Goal: Task Accomplishment & Management: Manage account settings

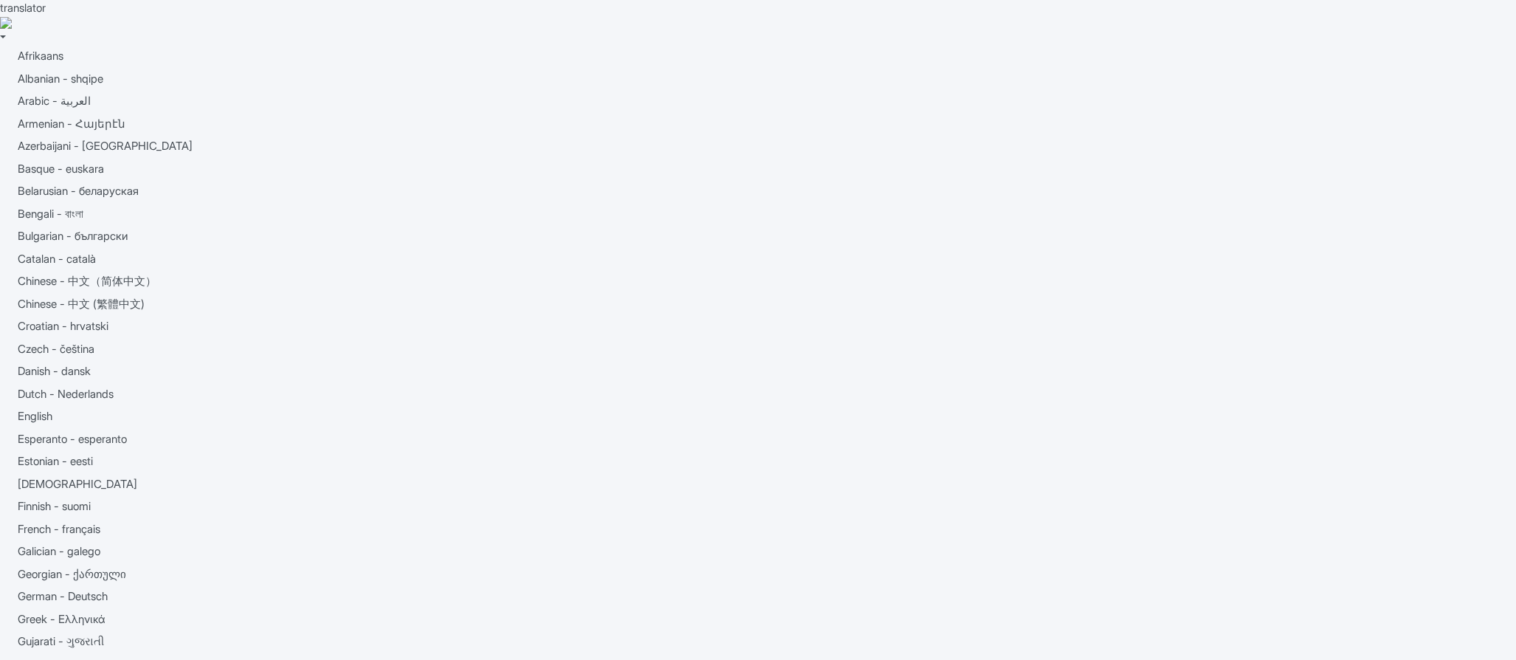
type input "Saving..."
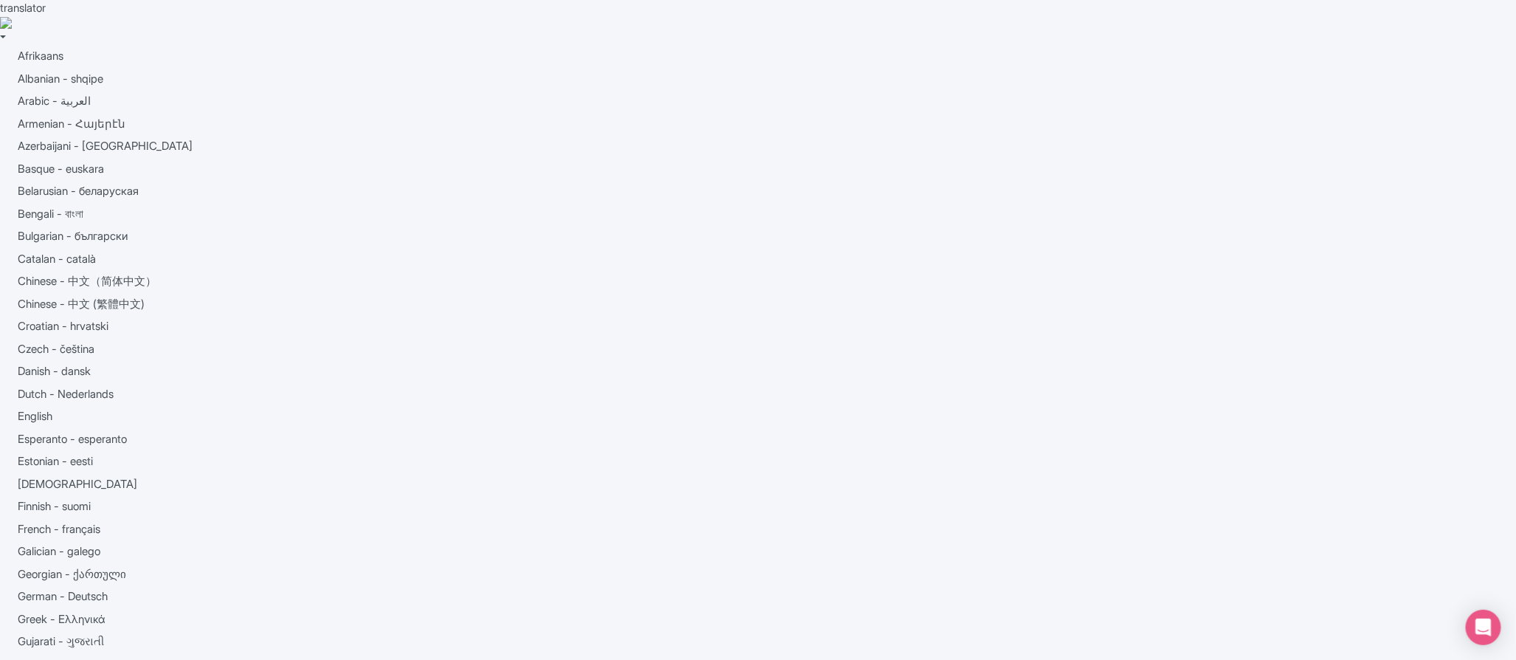
type input "Saving..."
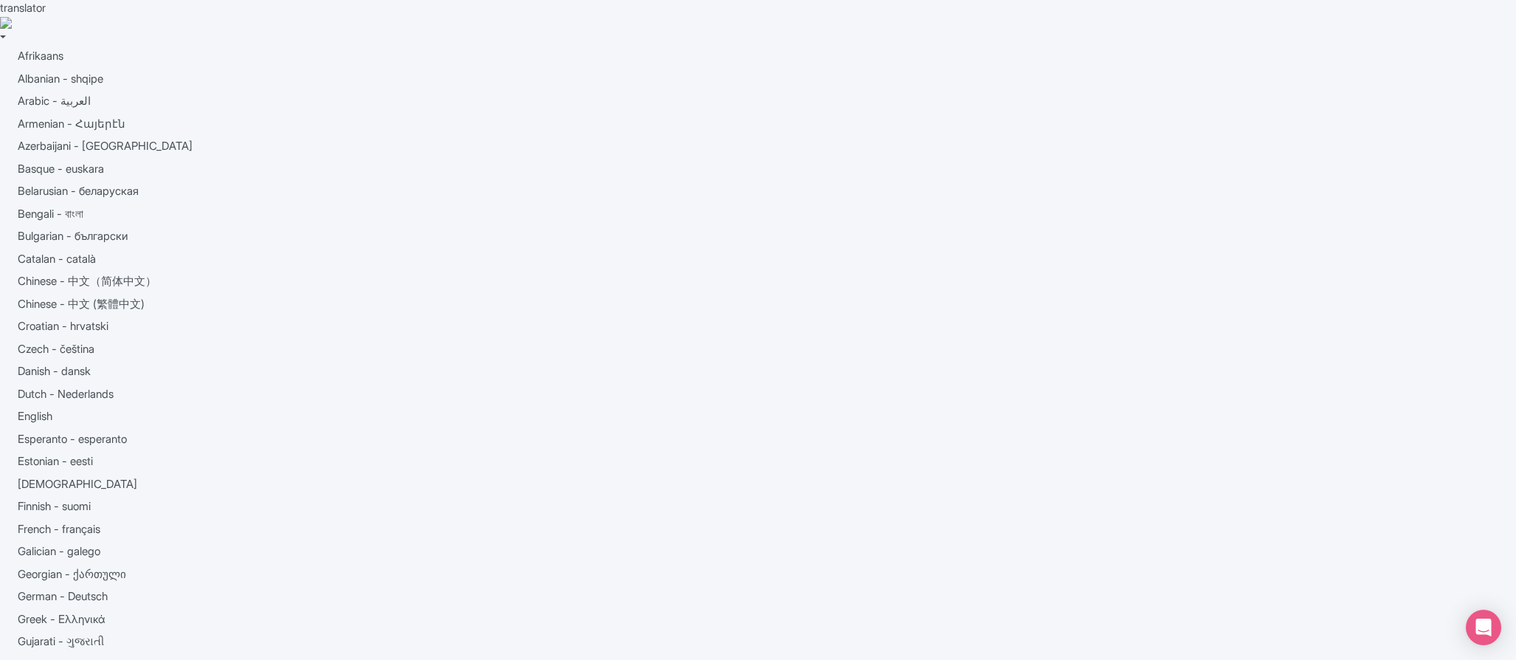
scroll to position [351, 0]
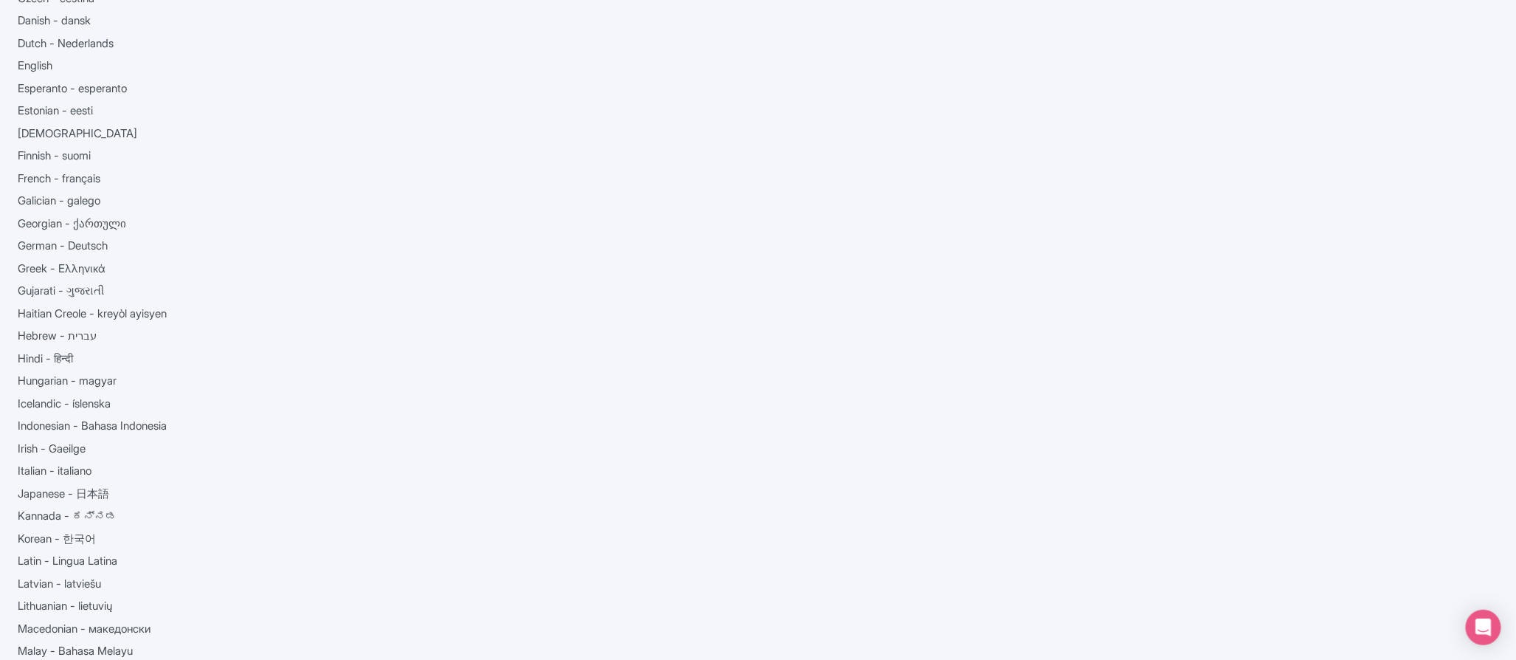
type trix-editor "<div>1-Day Hop on Hop Off City TourStart your tour at Fisherman's Wharf, one of…"
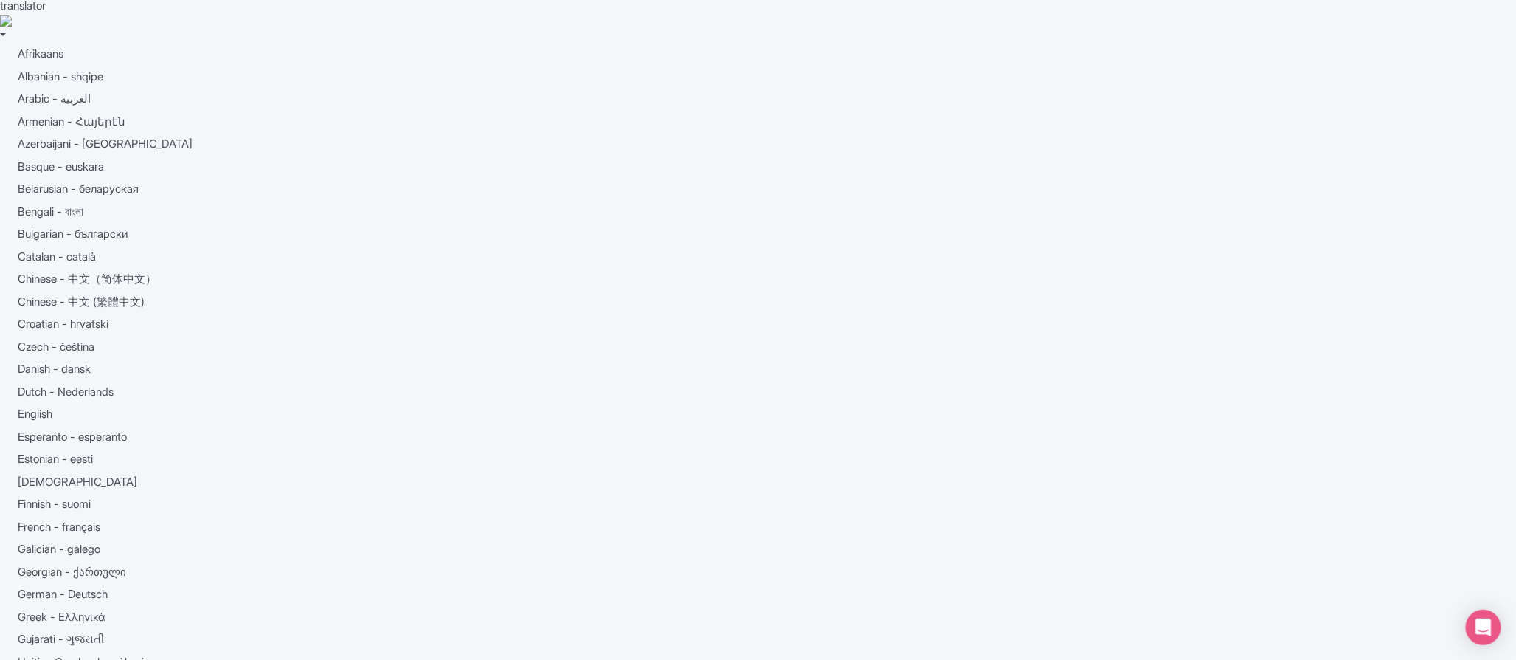
scroll to position [0, 0]
